Goal: Task Accomplishment & Management: Complete application form

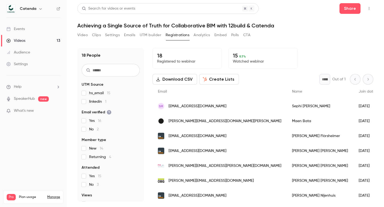
click at [39, 31] on link "Events" at bounding box center [33, 29] width 67 height 12
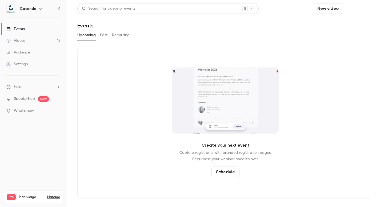
click at [357, 8] on button "Schedule" at bounding box center [359, 8] width 28 height 11
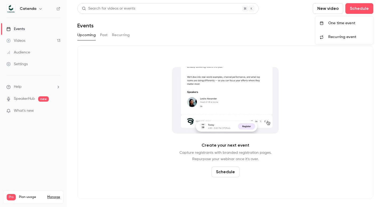
click at [346, 22] on div "One time event" at bounding box center [348, 23] width 40 height 5
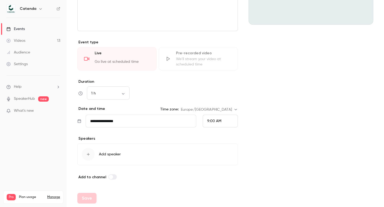
scroll to position [101, 0]
